Goal: Transaction & Acquisition: Purchase product/service

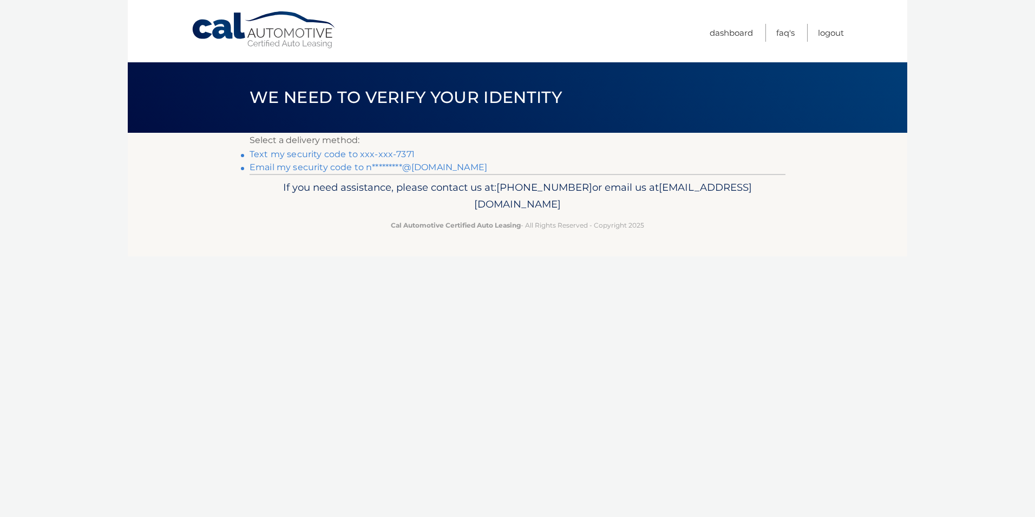
click at [407, 166] on link "Email my security code to n*********@[DOMAIN_NAME]" at bounding box center [369, 167] width 238 height 10
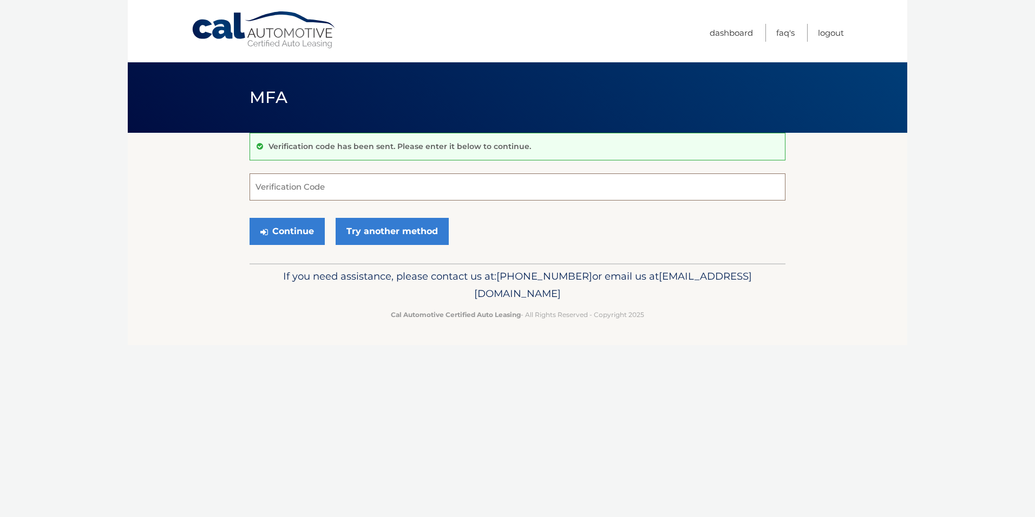
click at [370, 181] on input "Verification Code" at bounding box center [518, 186] width 536 height 27
drag, startPoint x: 370, startPoint y: 181, endPoint x: 329, endPoint y: 190, distance: 41.5
paste input "976257"
click at [310, 230] on button "Continue" at bounding box center [287, 231] width 75 height 27
click at [314, 187] on input "976257" at bounding box center [518, 186] width 536 height 27
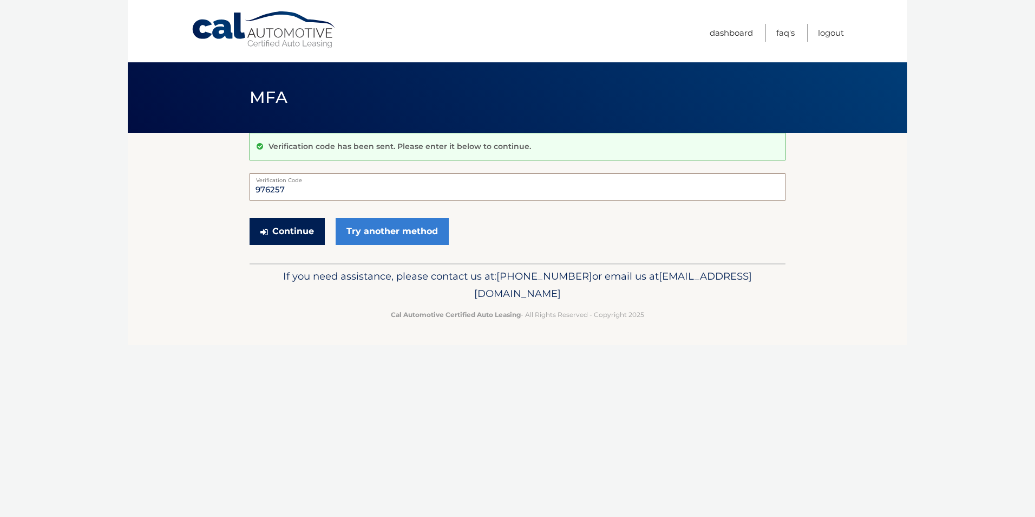
type input "976257"
click at [278, 227] on button "Continue" at bounding box center [287, 231] width 75 height 27
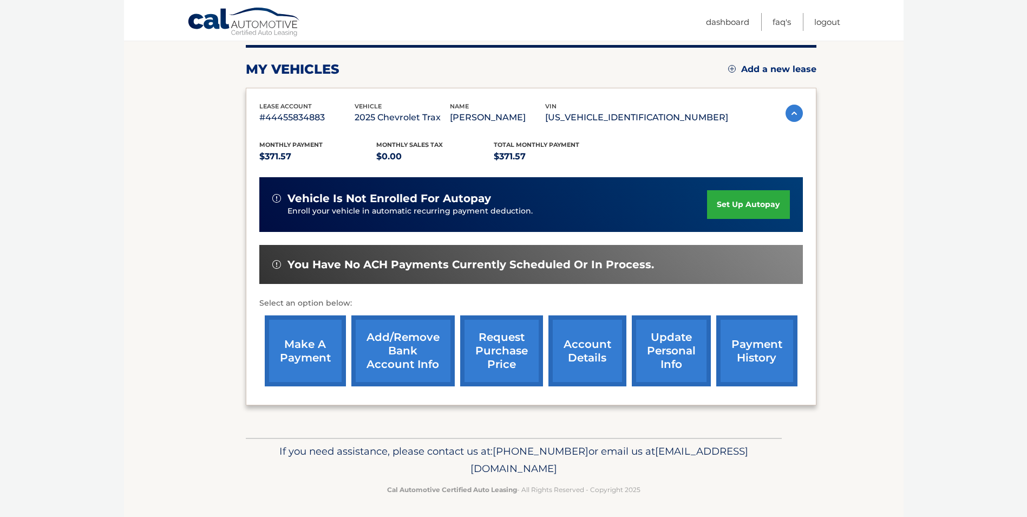
scroll to position [140, 0]
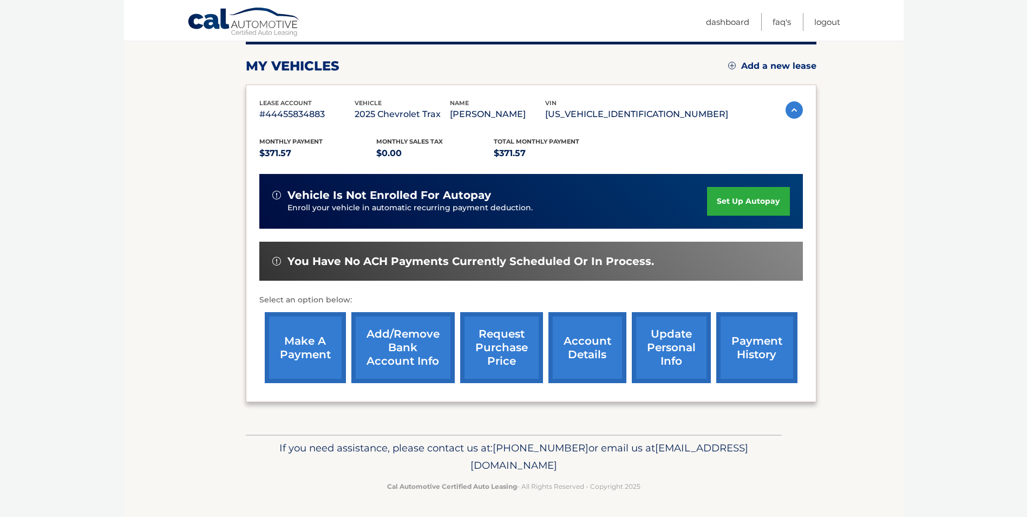
click at [301, 330] on link "make a payment" at bounding box center [305, 347] width 81 height 71
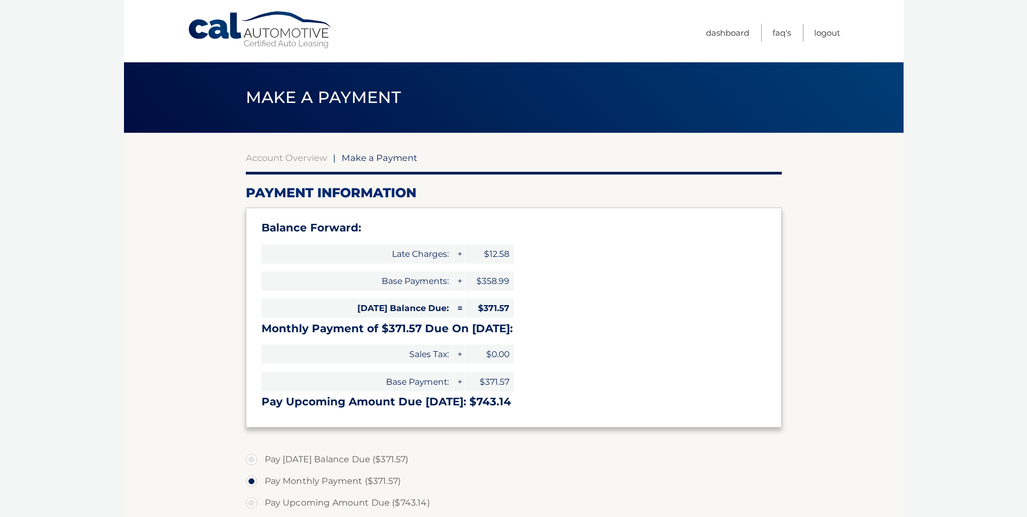
select select "M2I1ZTI1ODAtMzdhNS00YjE1LTk1N2UtNjc4MmUzYWM2NGEw"
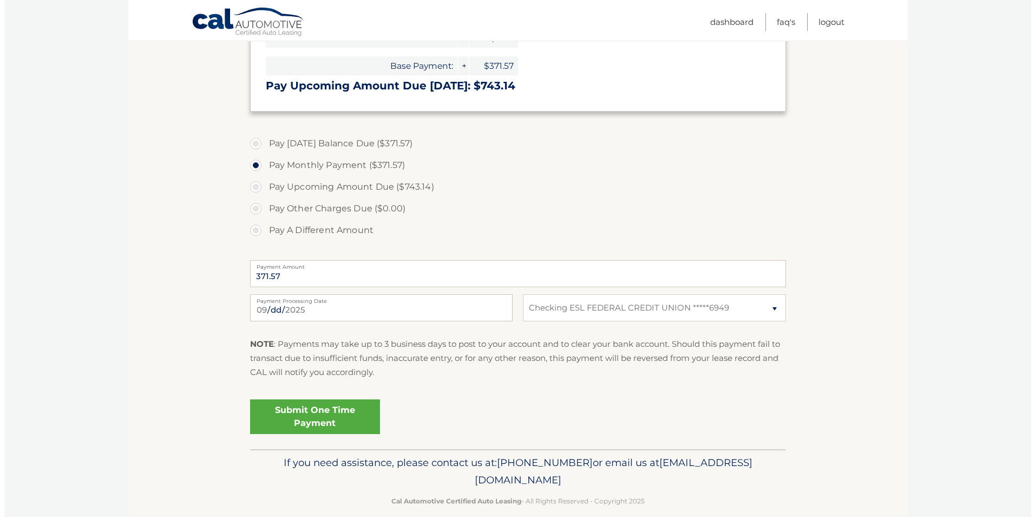
scroll to position [325, 0]
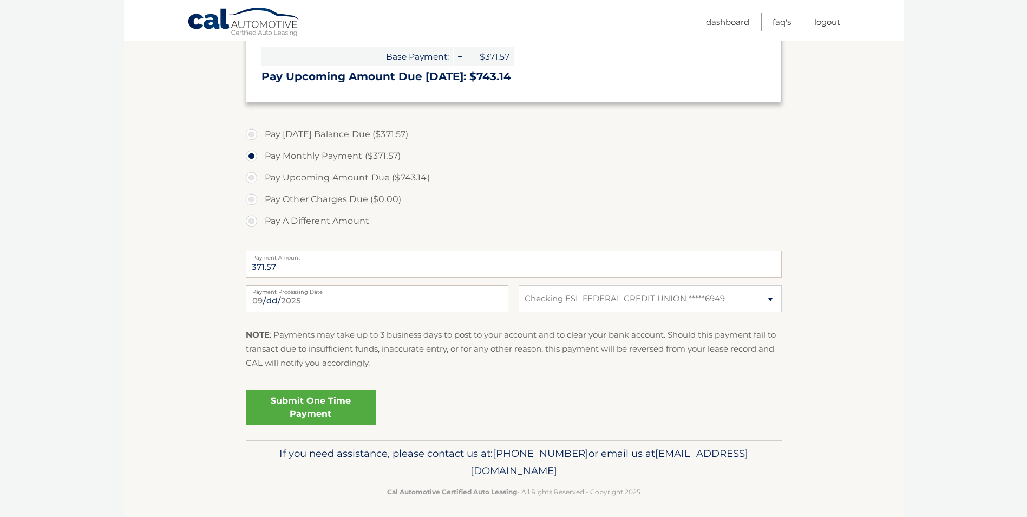
click at [253, 217] on label "Pay A Different Amount" at bounding box center [514, 221] width 536 height 22
click at [253, 217] on input "Pay A Different Amount" at bounding box center [255, 218] width 11 height 17
radio input "true"
type input "75.00"
click at [518, 368] on p "NOTE : Payments may take up to 3 business days to post to your account and to c…" at bounding box center [514, 349] width 536 height 43
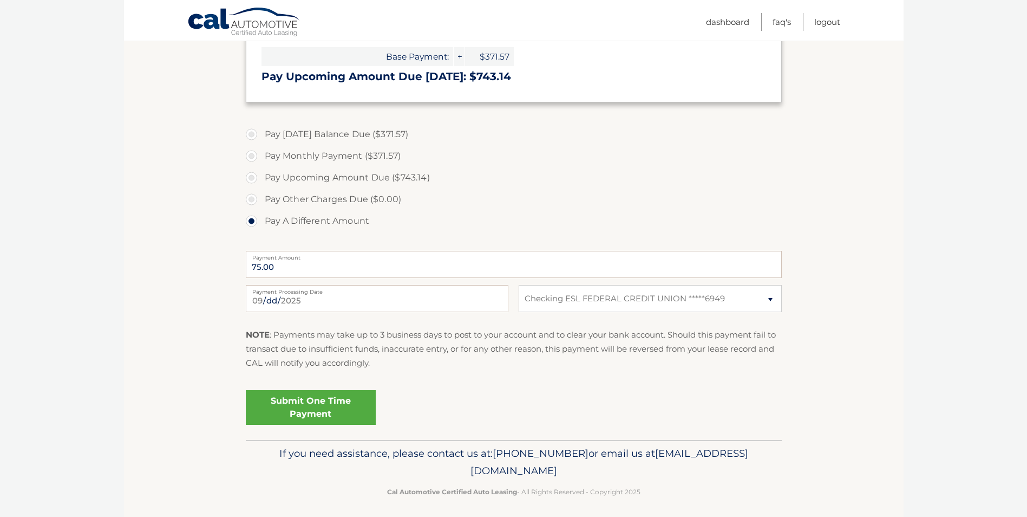
click at [304, 397] on link "Submit One Time Payment" at bounding box center [311, 407] width 130 height 35
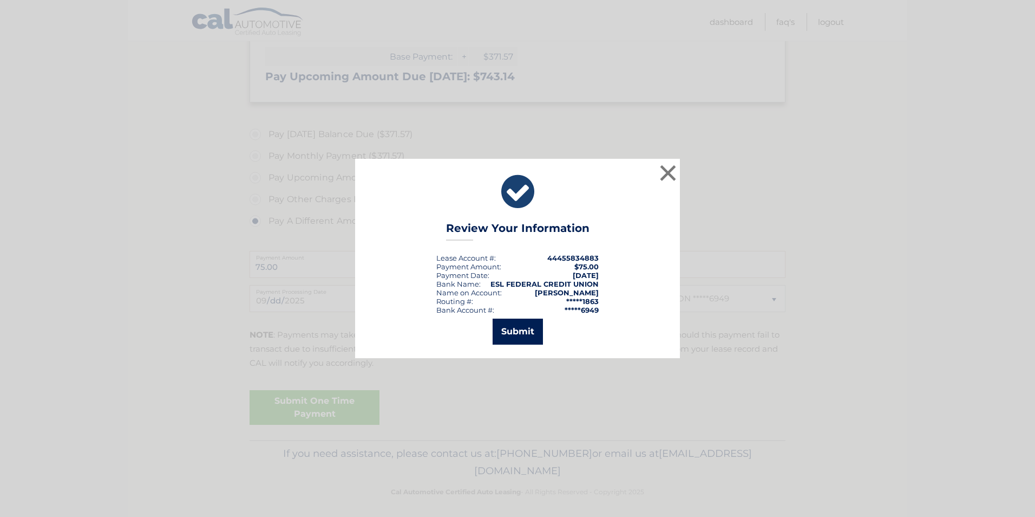
click at [525, 335] on button "Submit" at bounding box center [518, 331] width 50 height 26
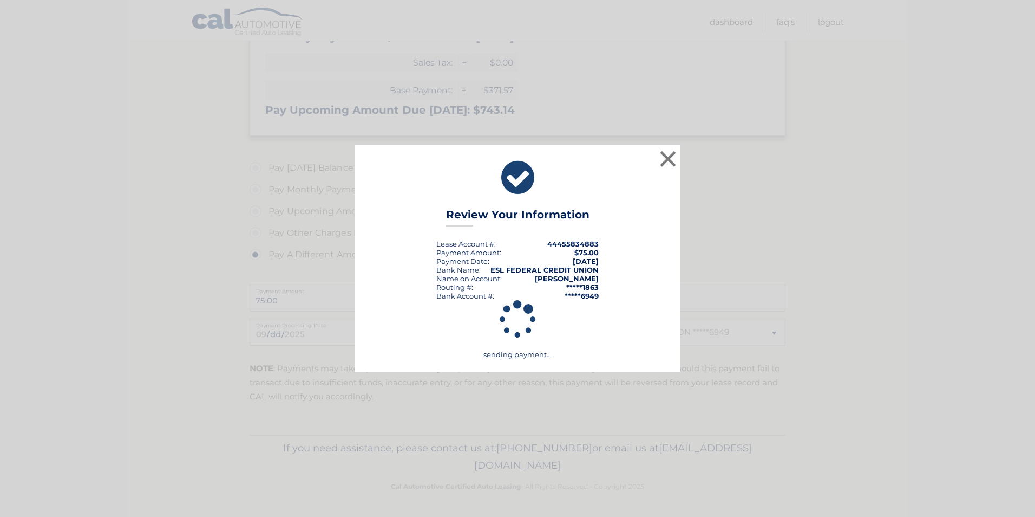
scroll to position [291, 0]
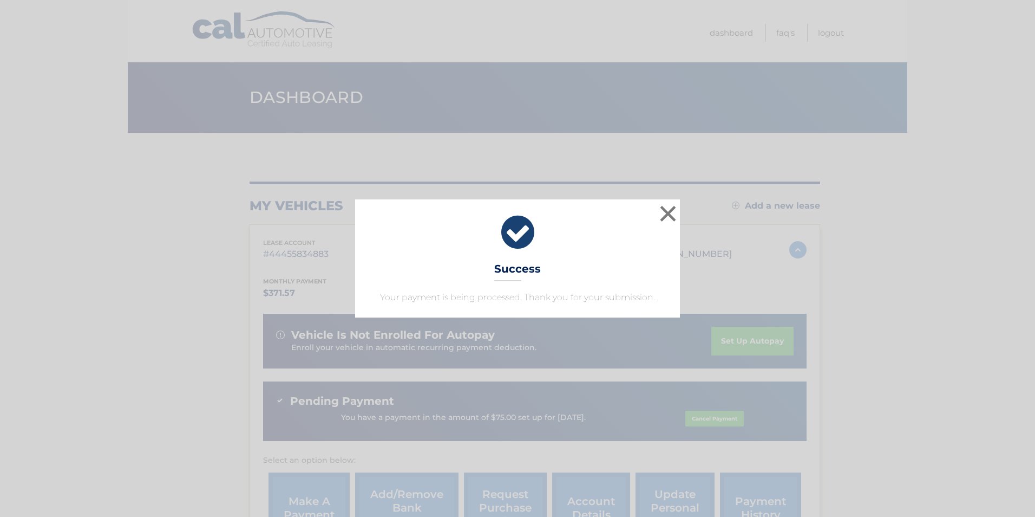
click at [683, 211] on div "× Success Your payment is being processed. Thank you for your submission." at bounding box center [517, 258] width 1027 height 118
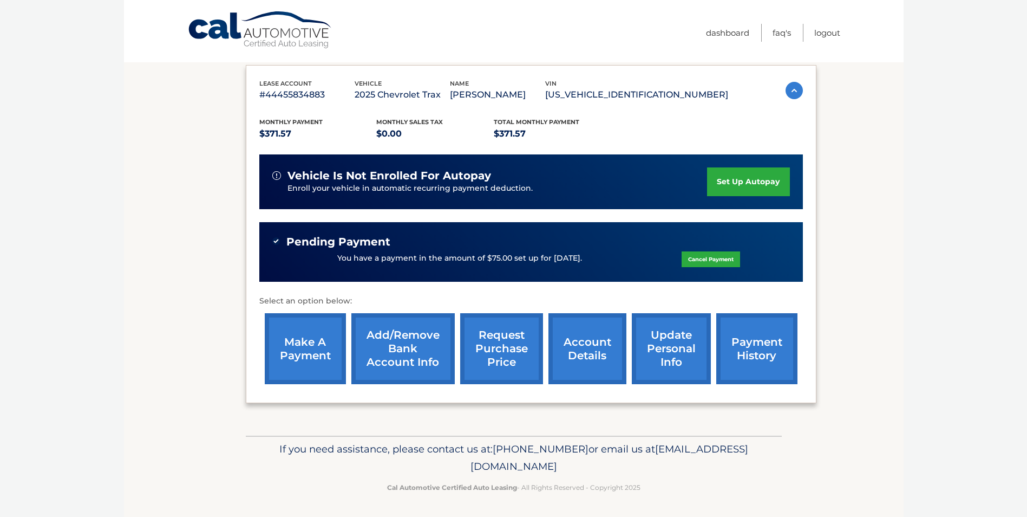
scroll to position [160, 0]
